Goal: Find specific page/section: Find specific page/section

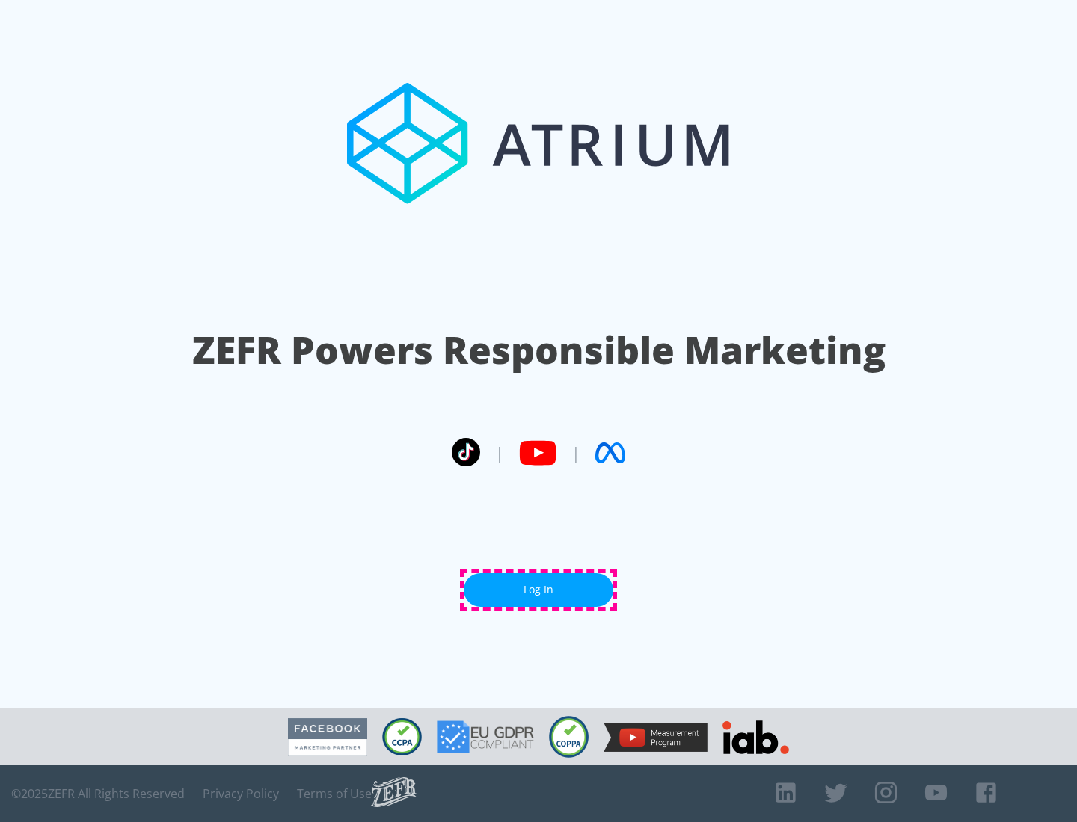
click at [538, 590] on link "Log In" at bounding box center [539, 590] width 150 height 34
